Goal: Navigation & Orientation: Find specific page/section

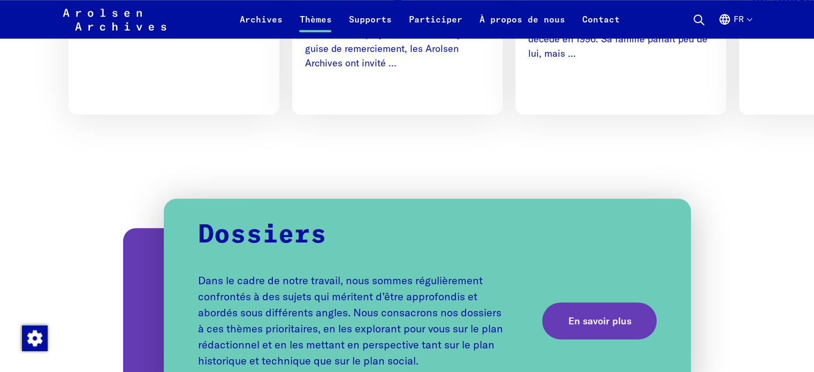
scroll to position [1035, 0]
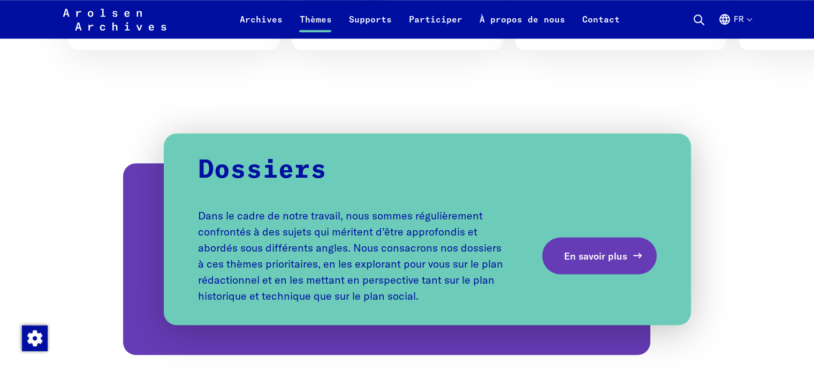
click at [606, 261] on span "En savoir plus" at bounding box center [595, 255] width 63 height 14
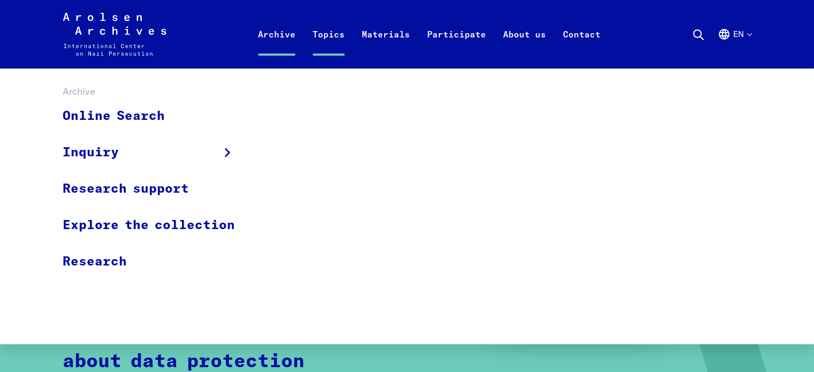
click at [280, 35] on link "Archive" at bounding box center [276, 47] width 55 height 43
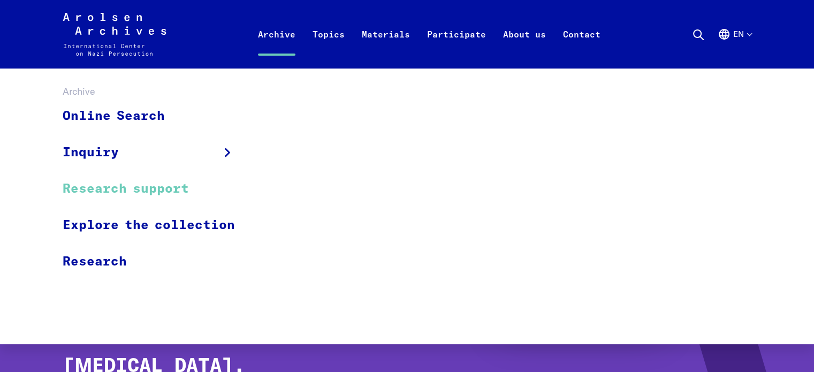
click at [172, 189] on link "Research support" at bounding box center [156, 189] width 186 height 36
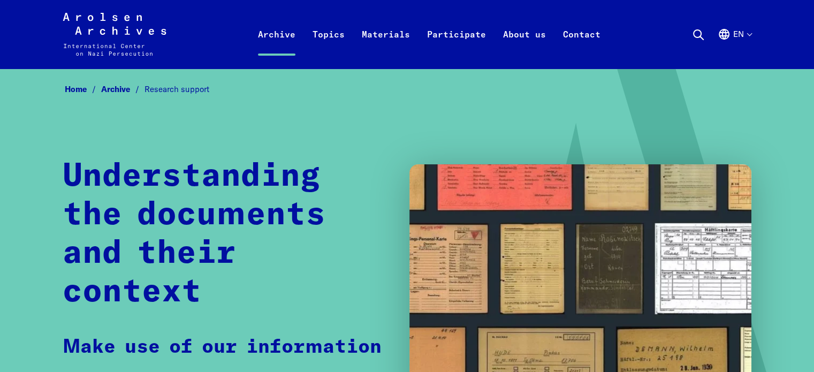
click at [749, 34] on button "en" at bounding box center [735, 47] width 34 height 39
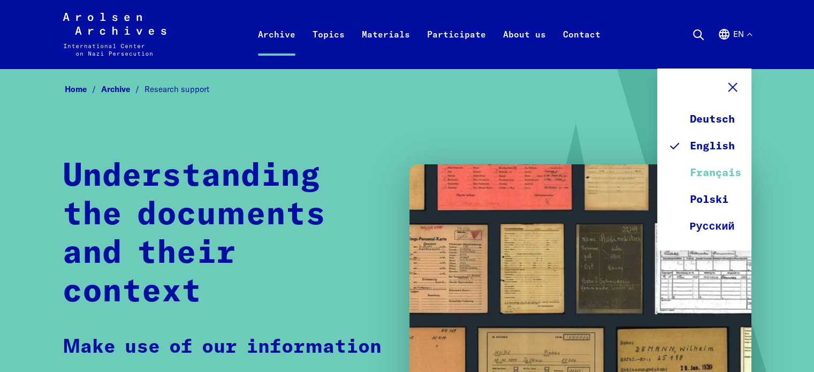
click at [719, 174] on link "Français" at bounding box center [704, 172] width 73 height 27
